Goal: Task Accomplishment & Management: Complete application form

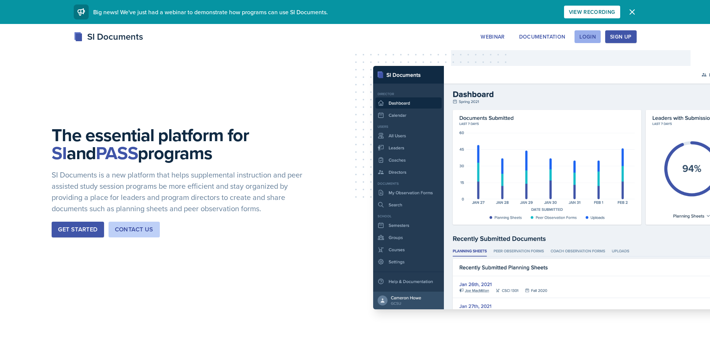
click at [595, 39] on div "Login" at bounding box center [587, 37] width 16 height 6
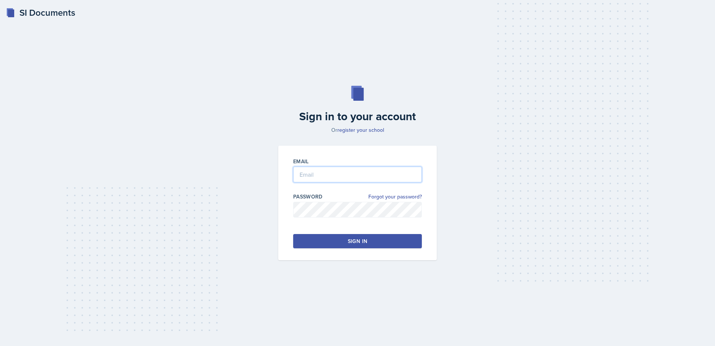
click at [321, 175] on input "email" at bounding box center [357, 175] width 129 height 16
type input "[EMAIL_ADDRESS][DOMAIN_NAME]"
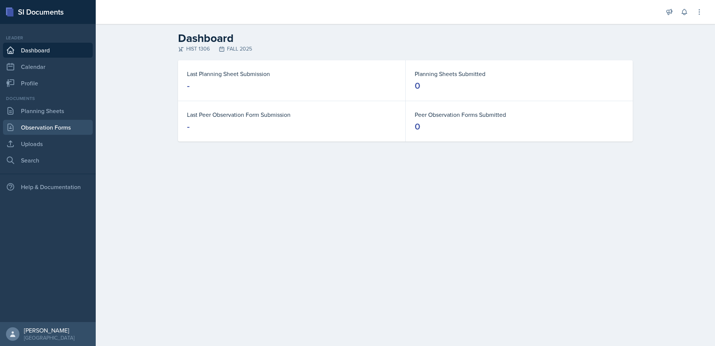
click at [44, 130] on link "Observation Forms" at bounding box center [48, 127] width 90 height 15
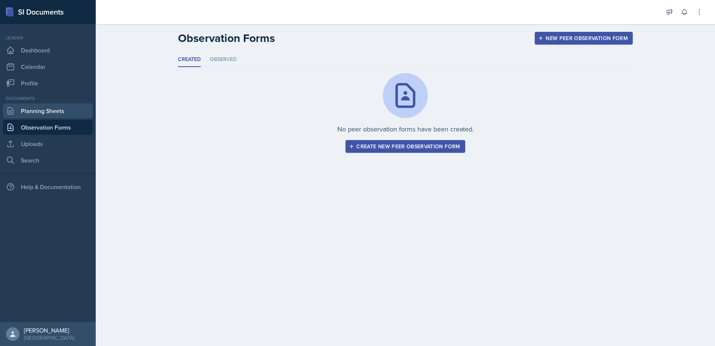
click at [43, 117] on link "Planning Sheets" at bounding box center [48, 110] width 90 height 15
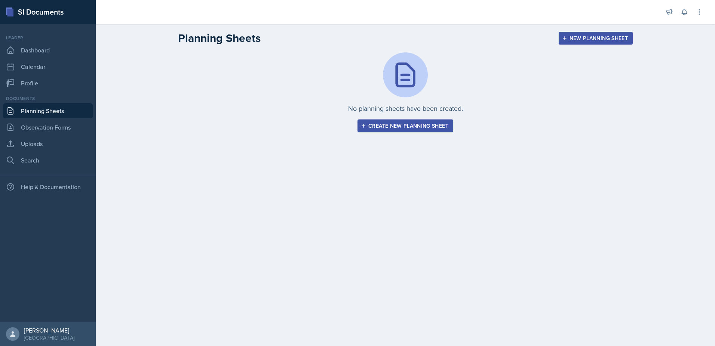
click at [403, 124] on div "Create new planning sheet" at bounding box center [406, 126] width 86 height 6
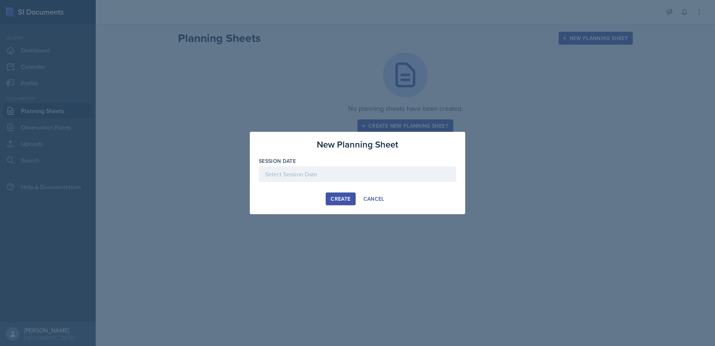
click at [326, 174] on div at bounding box center [358, 174] width 198 height 16
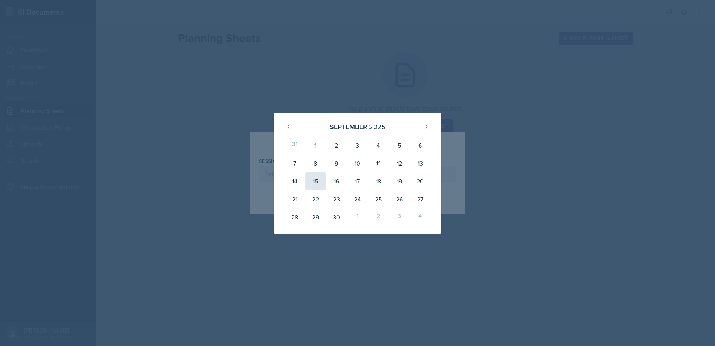
click at [321, 182] on div "15" at bounding box center [315, 181] width 21 height 18
type input "[DATE]"
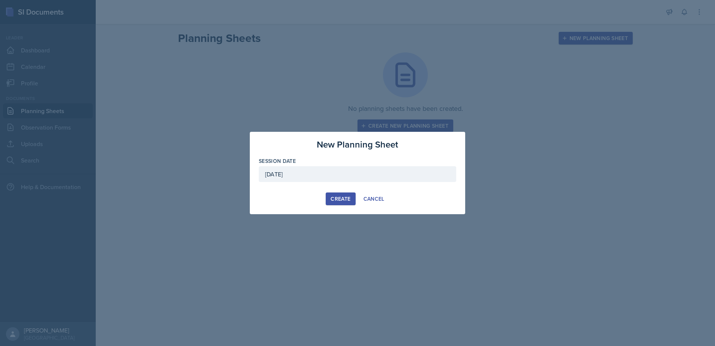
click at [349, 202] on div "Create" at bounding box center [341, 199] width 20 height 6
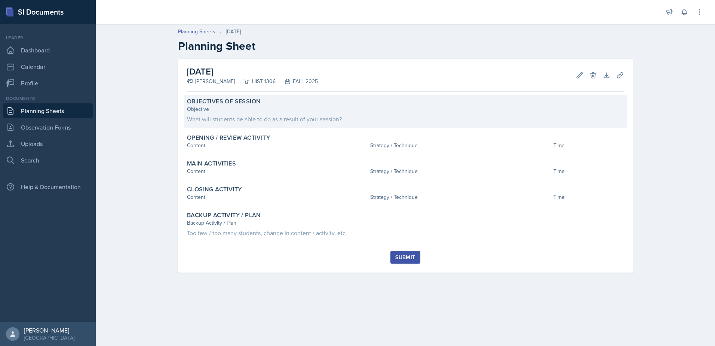
click at [265, 122] on div "What will students be able to do as a result of your session?" at bounding box center [405, 118] width 437 height 9
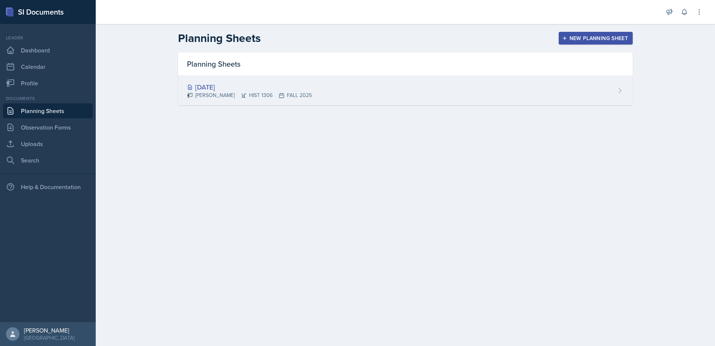
click at [327, 94] on div "[DATE] [PERSON_NAME] HIST 1306 FALL 2025" at bounding box center [405, 90] width 455 height 29
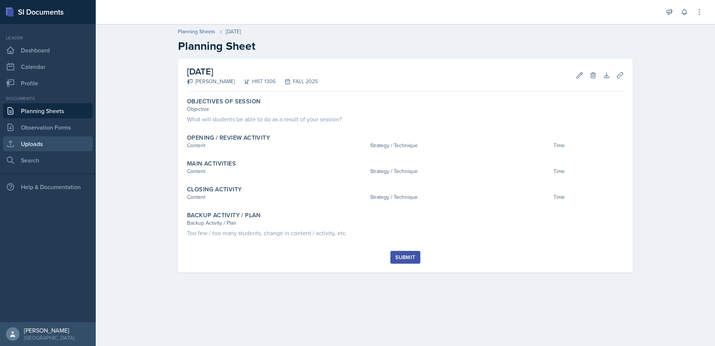
click at [37, 144] on link "Uploads" at bounding box center [48, 143] width 90 height 15
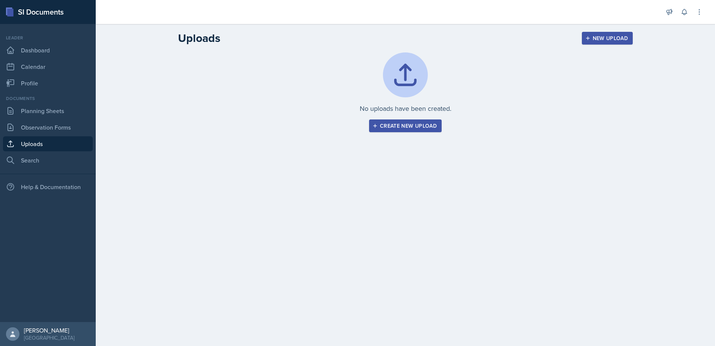
click at [423, 131] on button "Create new upload" at bounding box center [405, 125] width 73 height 13
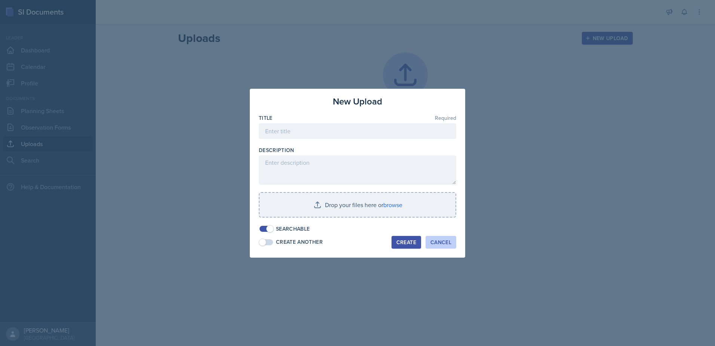
click at [442, 241] on div "Cancel" at bounding box center [441, 242] width 21 height 6
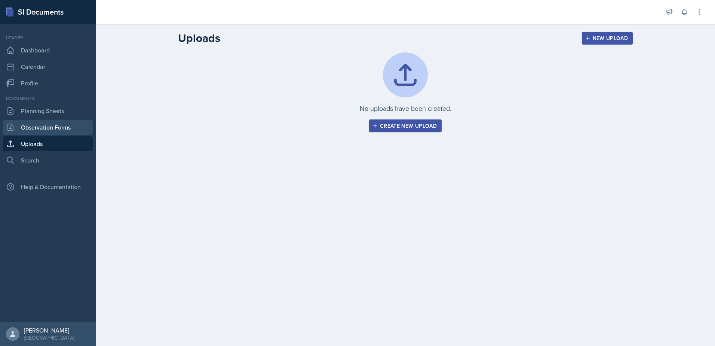
click at [32, 127] on link "Observation Forms" at bounding box center [48, 127] width 90 height 15
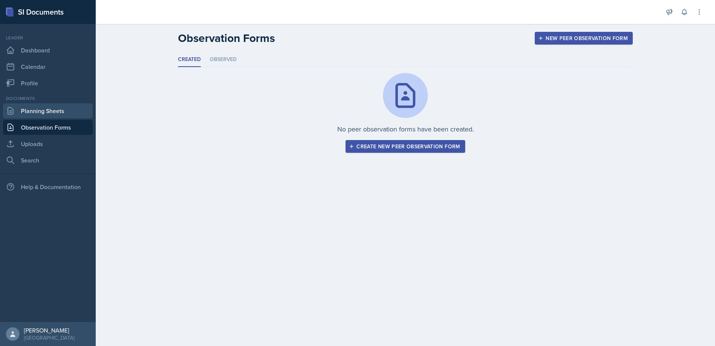
click at [56, 106] on link "Planning Sheets" at bounding box center [48, 110] width 90 height 15
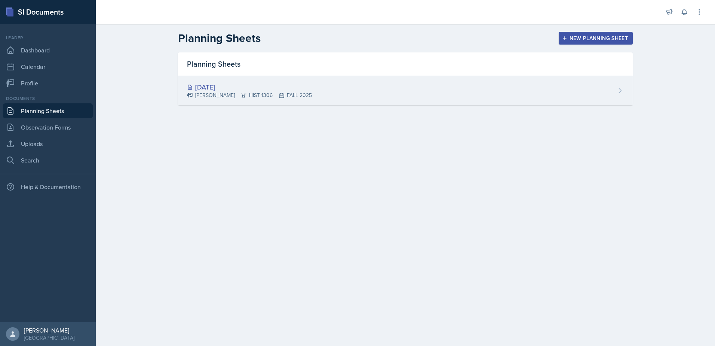
click at [532, 101] on div "[DATE] [PERSON_NAME] HIST 1306 FALL 2025" at bounding box center [405, 90] width 455 height 29
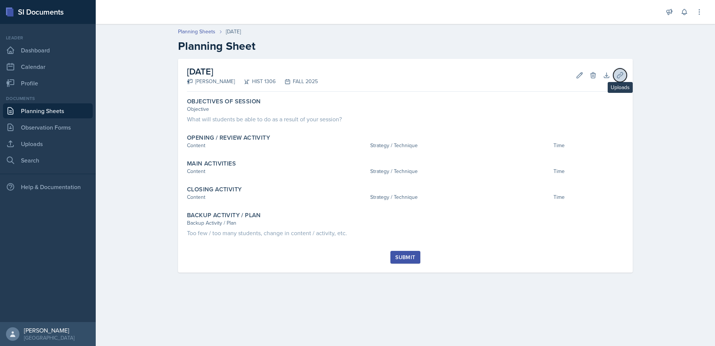
click at [616, 76] on button "Uploads" at bounding box center [620, 74] width 13 height 13
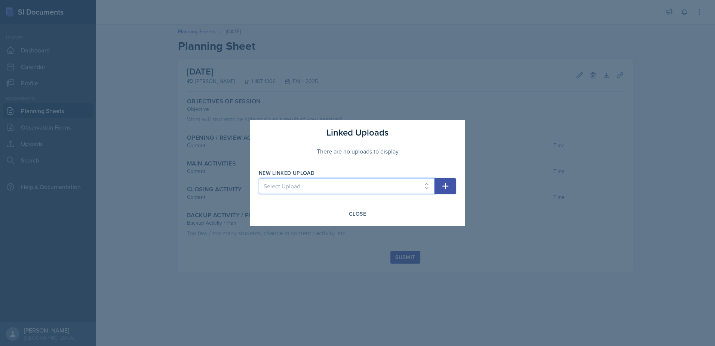
click at [322, 189] on select "Select Upload" at bounding box center [347, 186] width 176 height 16
click at [436, 164] on div "Linked Uploads There are no uploads to display New Linked Upload Select Upload …" at bounding box center [358, 173] width 216 height 106
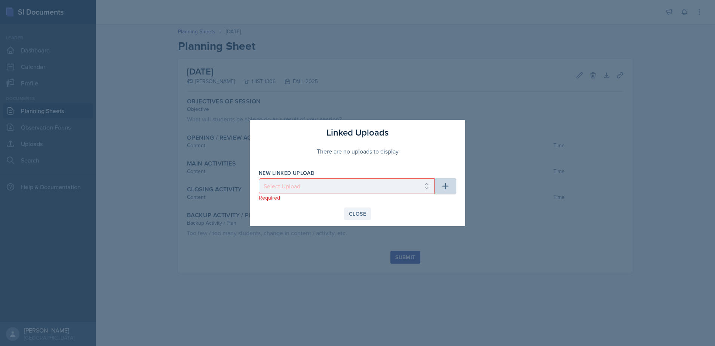
click at [357, 212] on div "Close" at bounding box center [357, 214] width 17 height 6
